Goal: Task Accomplishment & Management: Manage account settings

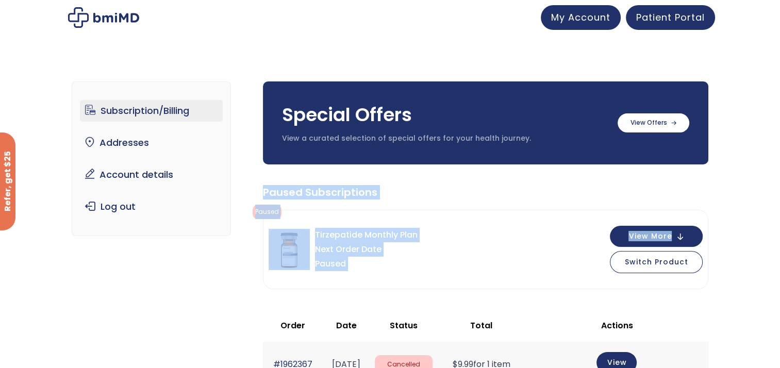
drag, startPoint x: 777, startPoint y: 81, endPoint x: 765, endPoint y: 229, distance: 148.4
drag, startPoint x: 765, startPoint y: 229, endPoint x: 750, endPoint y: 243, distance: 20.0
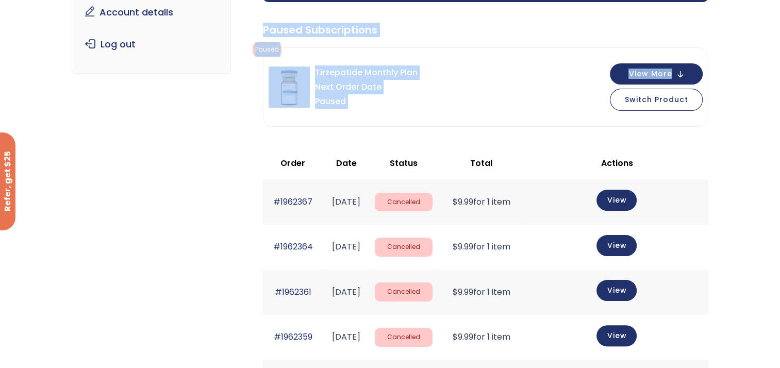
scroll to position [165, 0]
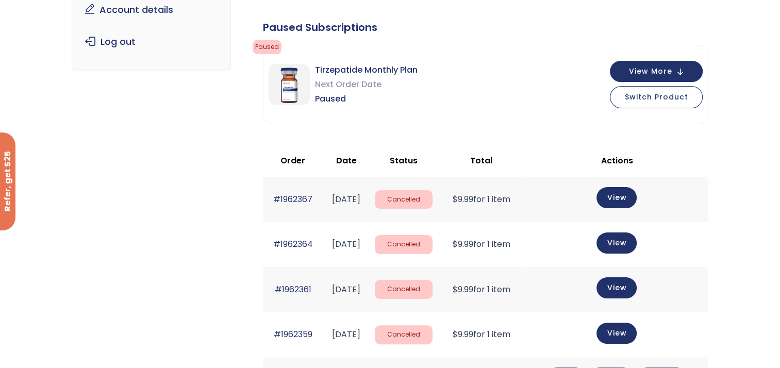
click at [746, 135] on div "Subscription/Billing bmiRewards Addresses Account details Submit a Review Log o…" at bounding box center [390, 257] width 780 height 723
click at [663, 96] on span "Switch Product" at bounding box center [655, 96] width 63 height 10
